Goal: Information Seeking & Learning: Learn about a topic

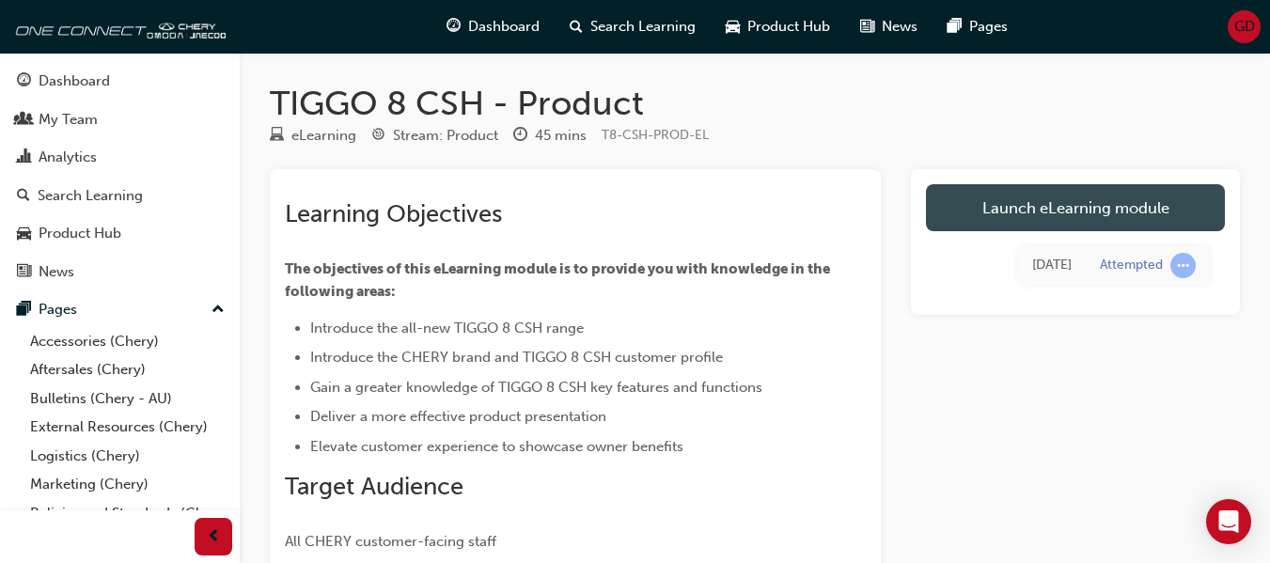
click at [1057, 220] on link "Launch eLearning module" at bounding box center [1075, 207] width 299 height 47
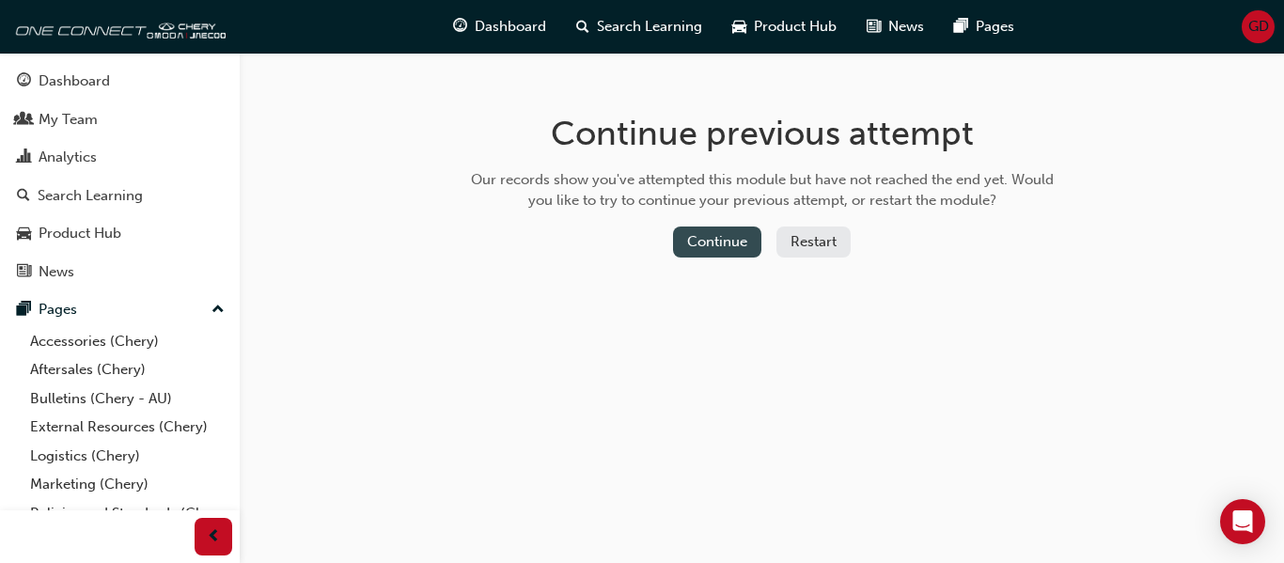
click at [706, 245] on button "Continue" at bounding box center [717, 242] width 88 height 31
